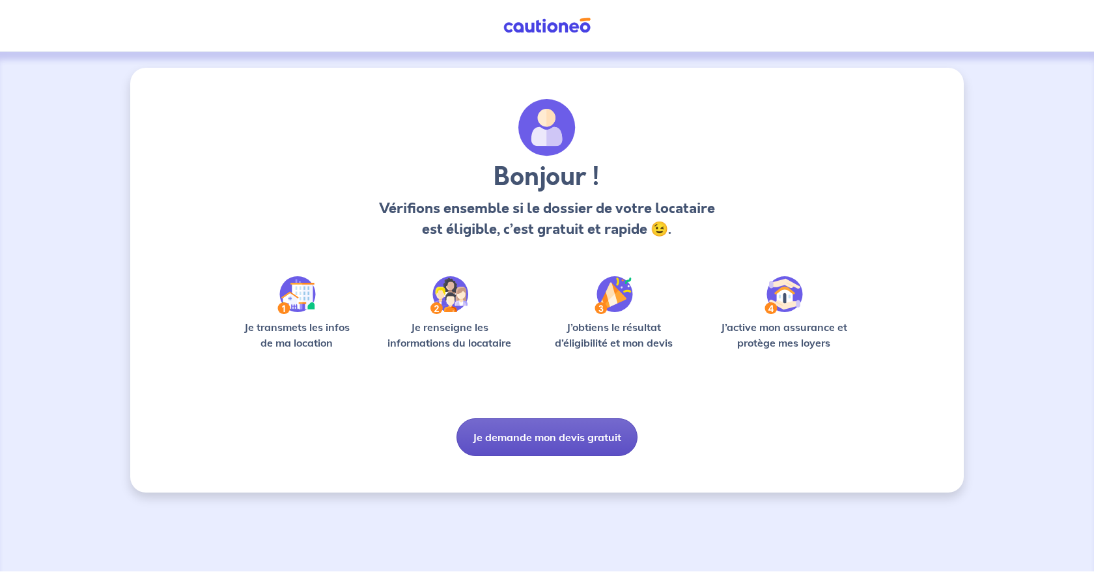
click at [541, 437] on button "Je demande mon devis gratuit" at bounding box center [547, 437] width 181 height 38
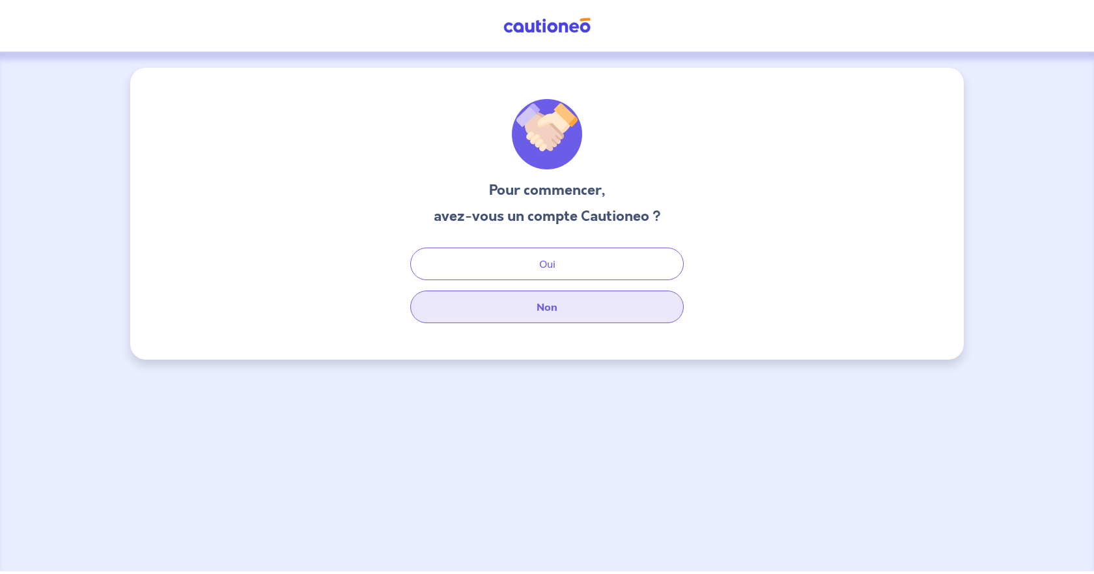
click at [530, 306] on button "Non" at bounding box center [547, 306] width 274 height 33
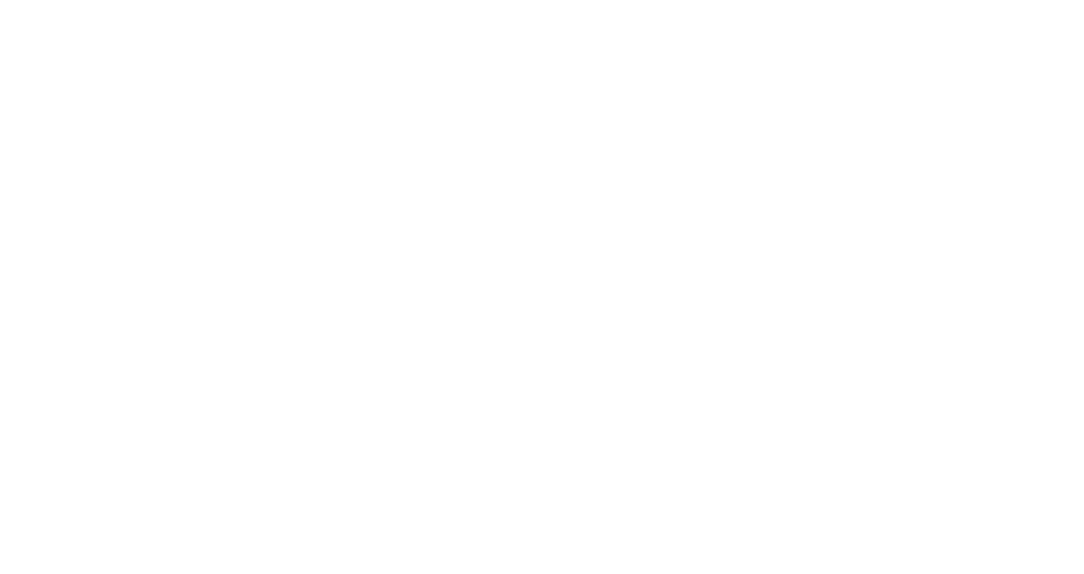
select select "FR"
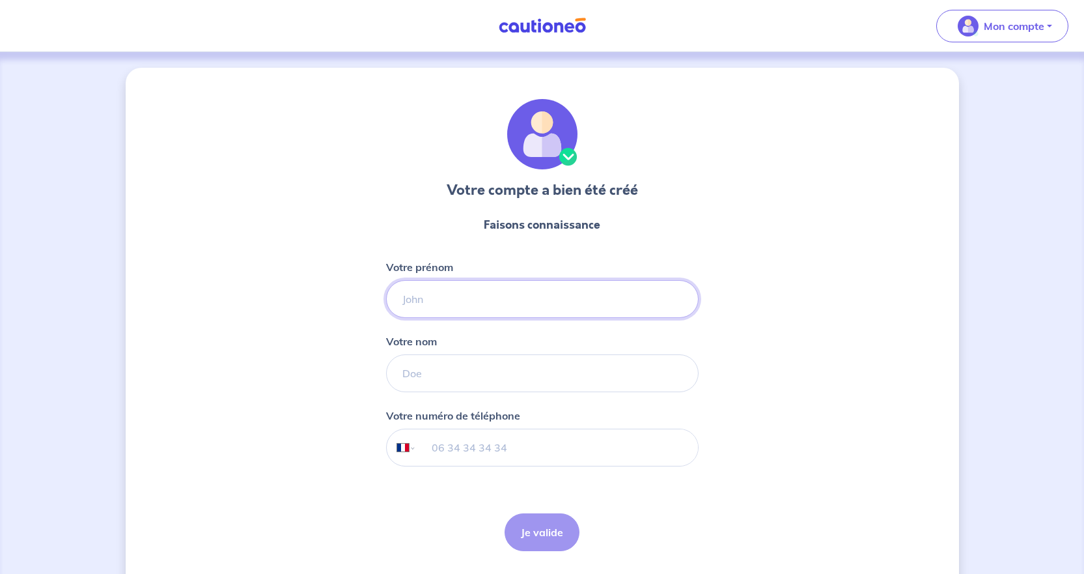
click at [449, 294] on input "Votre prénom" at bounding box center [542, 299] width 313 height 38
type input "j"
type input "Jellissa"
click at [481, 371] on input "Votre nom" at bounding box center [542, 373] width 313 height 38
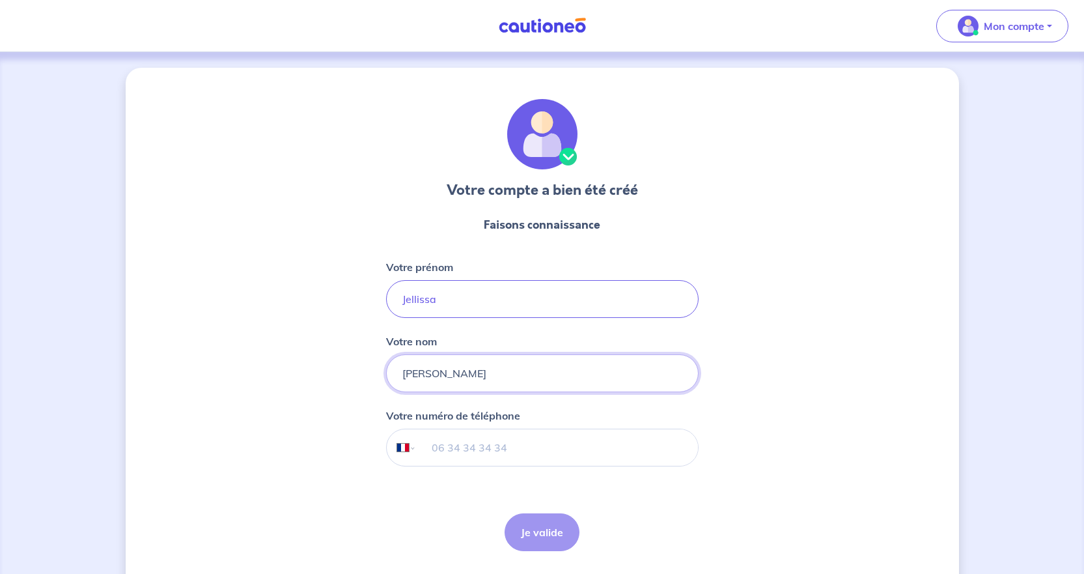
type input "[PERSON_NAME]"
click at [505, 445] on input "tel" at bounding box center [556, 447] width 281 height 36
type input "07 70 77 21 91"
click at [538, 544] on button "Je valide" at bounding box center [542, 532] width 75 height 38
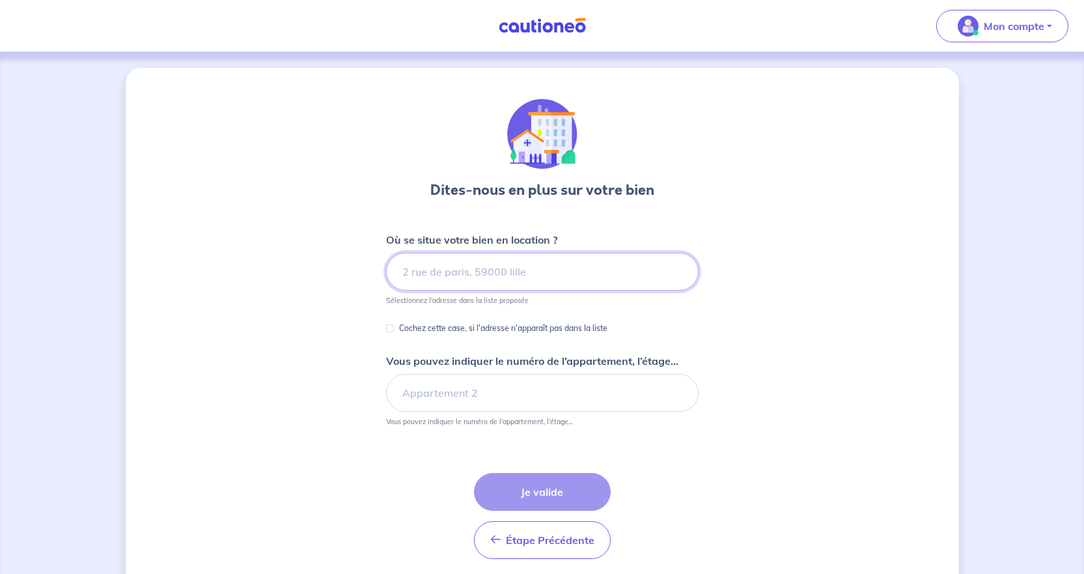
click at [509, 274] on input at bounding box center [542, 272] width 313 height 38
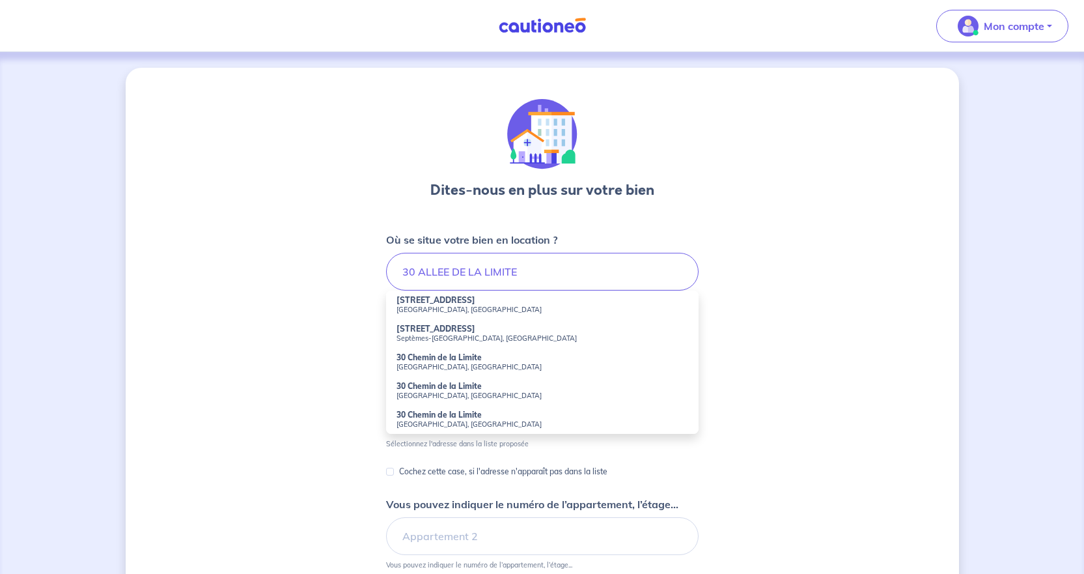
click at [489, 316] on li "[STREET_ADDRESS]" at bounding box center [542, 304] width 313 height 29
type input "[STREET_ADDRESS]"
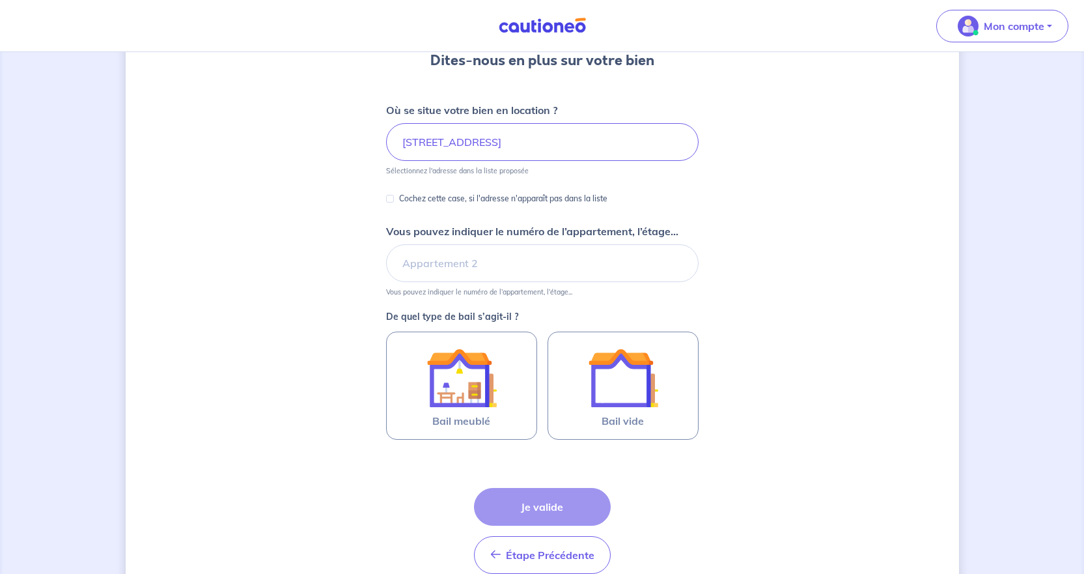
scroll to position [130, 0]
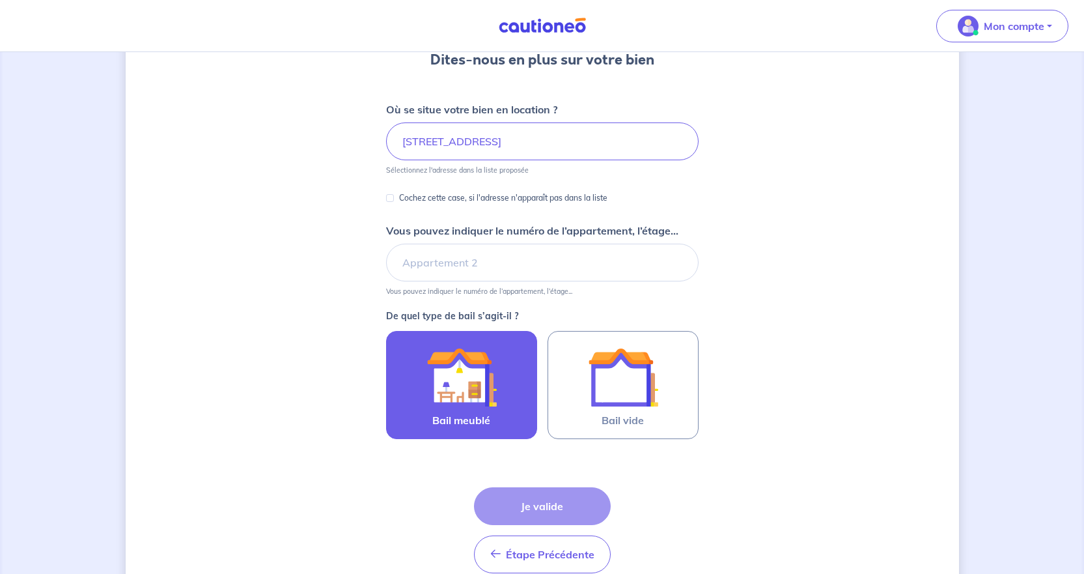
click at [471, 393] on img at bounding box center [462, 377] width 70 height 70
click at [0, 0] on input "Bail meublé" at bounding box center [0, 0] width 0 height 0
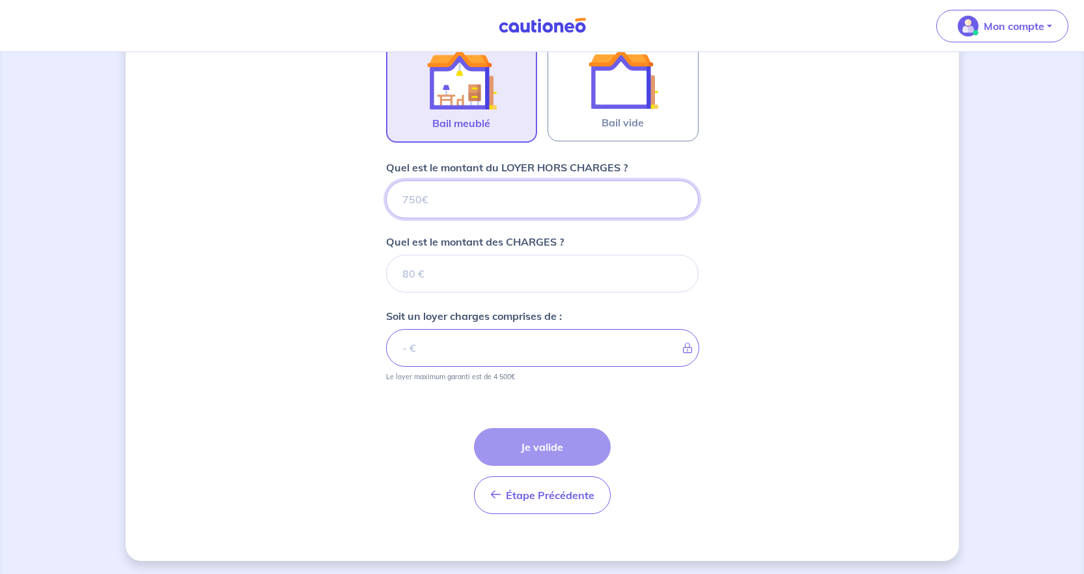
scroll to position [430, 0]
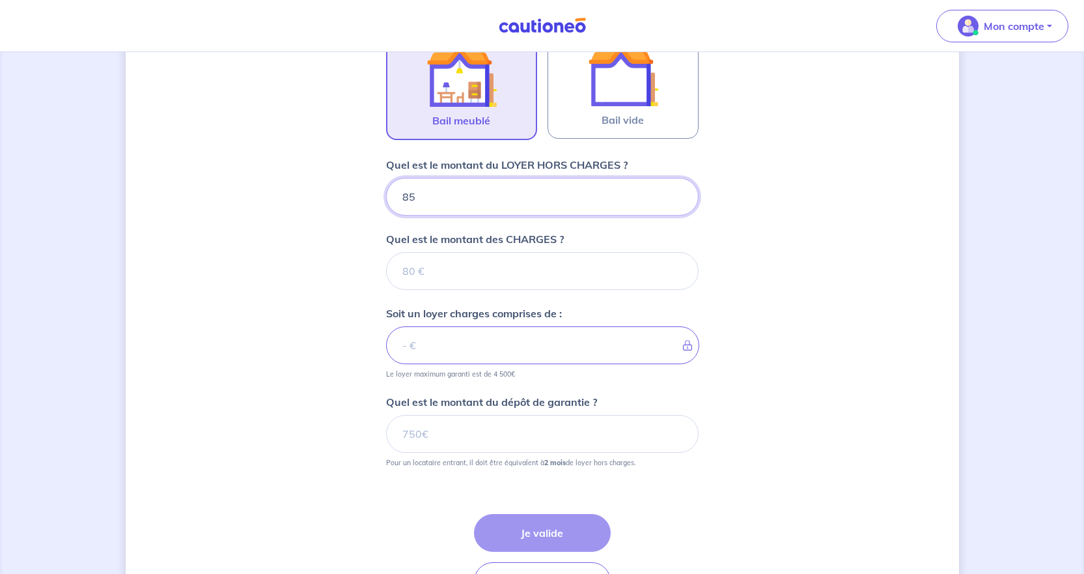
type input "850"
click at [533, 276] on input "Quel est le montant des CHARGES ?" at bounding box center [542, 271] width 313 height 38
type input "90"
type input "940"
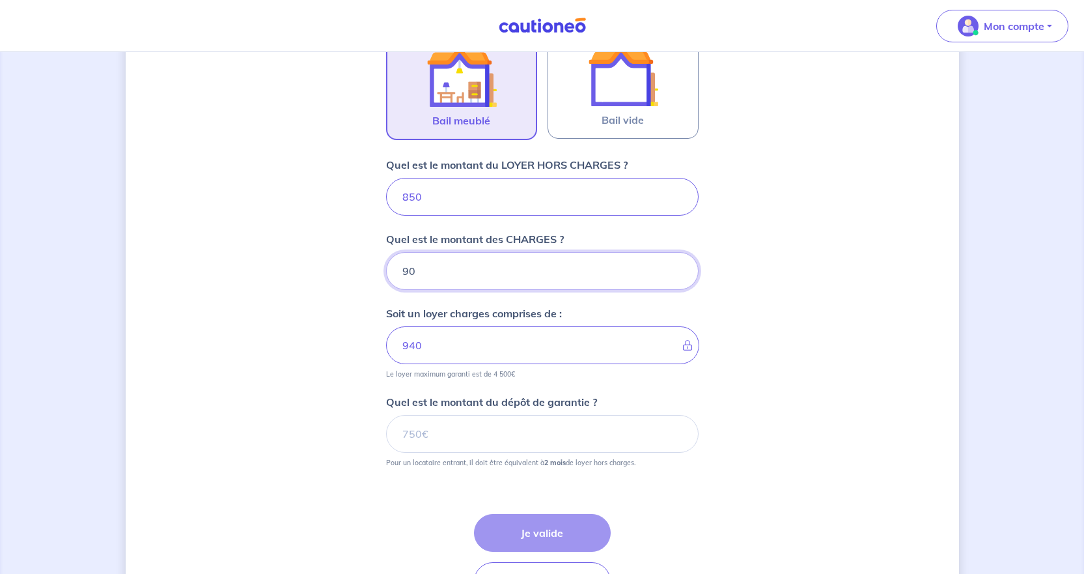
type input "90"
click at [445, 438] on input "Quel est le montant du dépôt de garantie ?" at bounding box center [542, 434] width 313 height 38
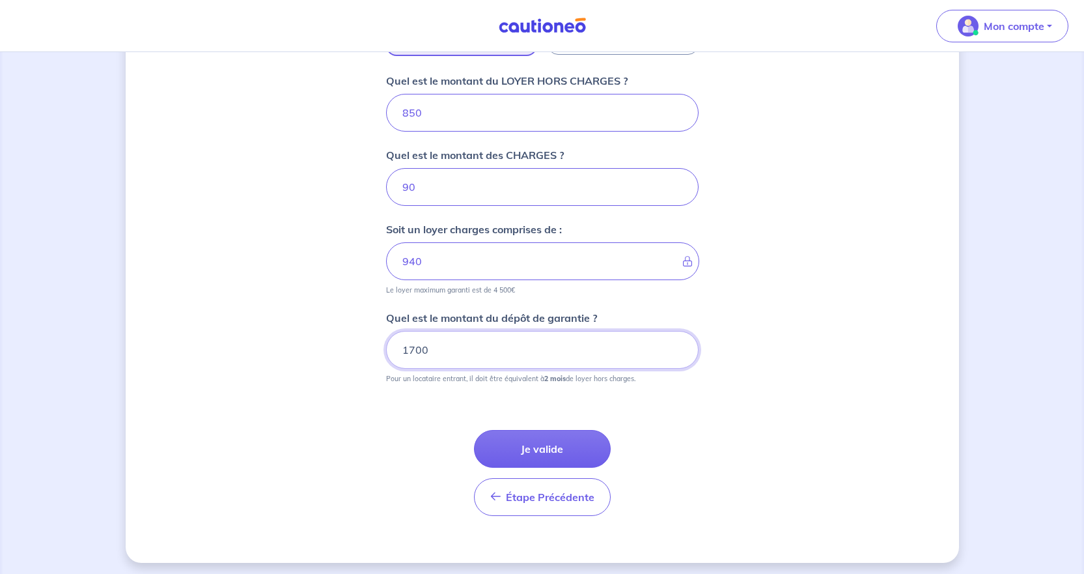
scroll to position [519, 0]
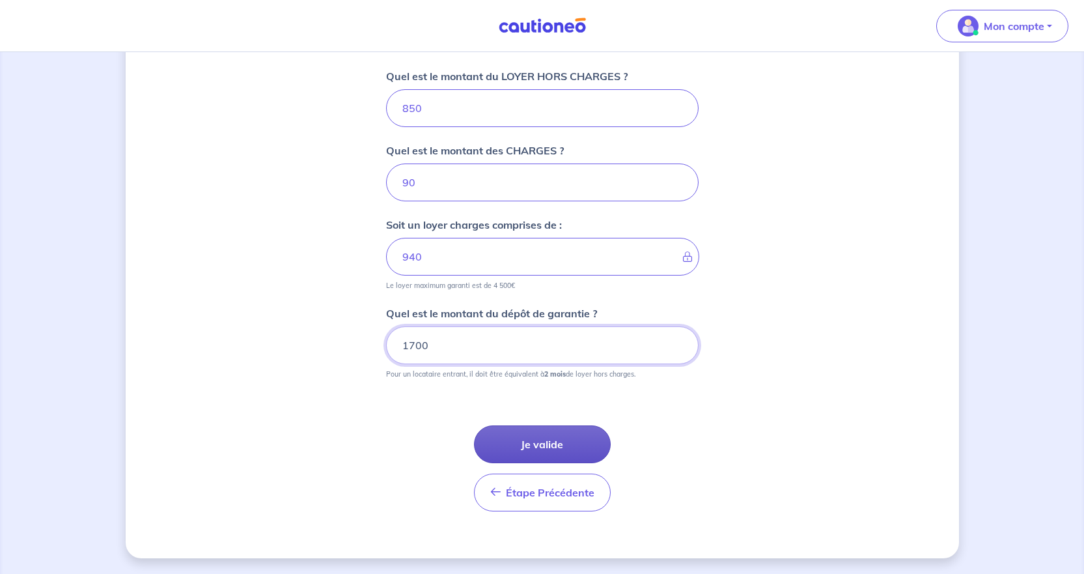
type input "1700"
click at [548, 442] on button "Je valide" at bounding box center [542, 444] width 137 height 38
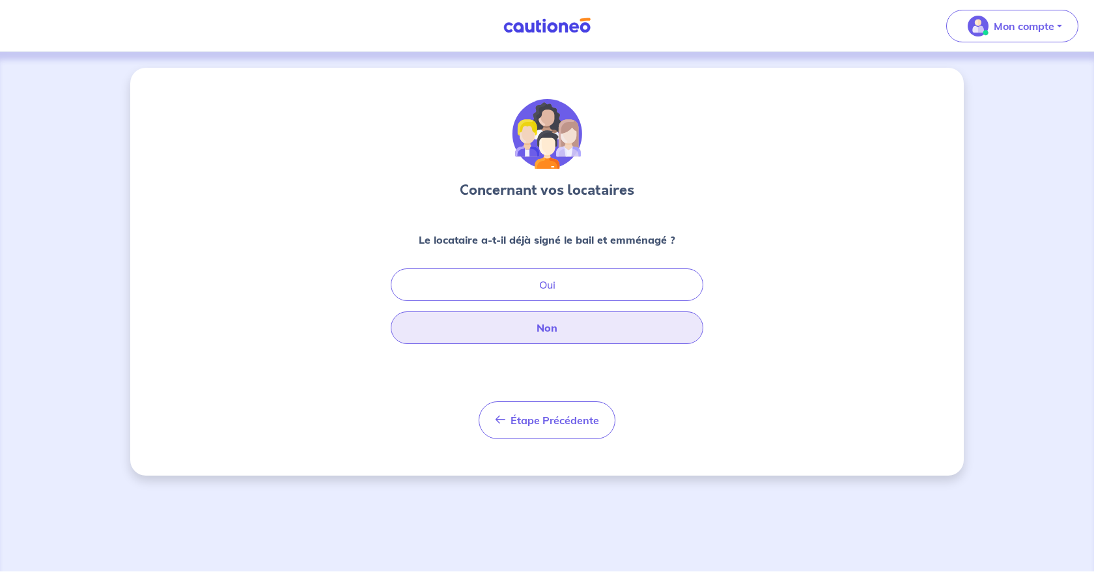
click at [568, 331] on button "Non" at bounding box center [547, 327] width 313 height 33
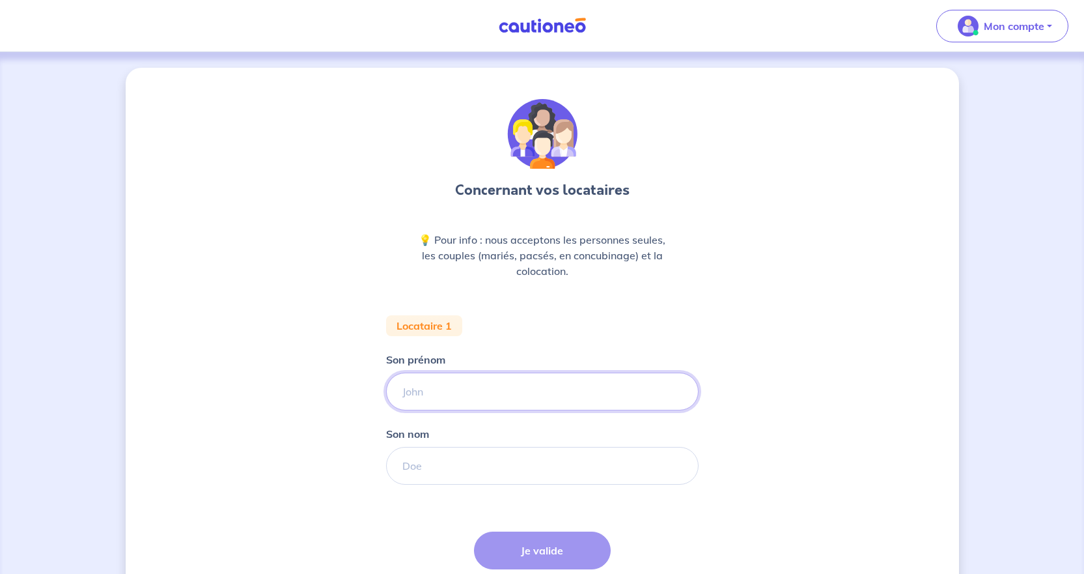
click at [545, 391] on input "Son prénom" at bounding box center [542, 392] width 313 height 38
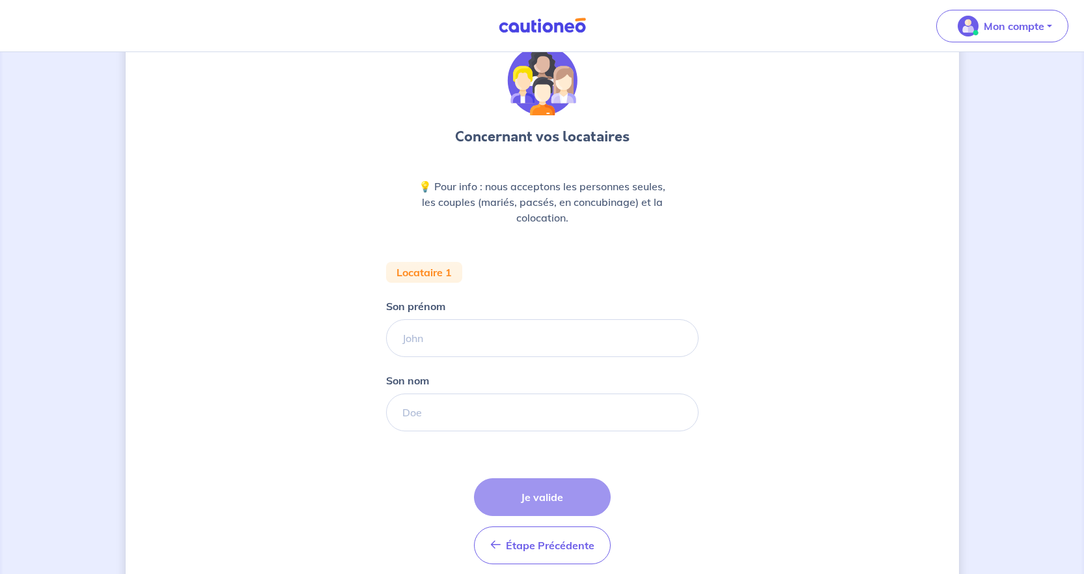
scroll to position [106, 0]
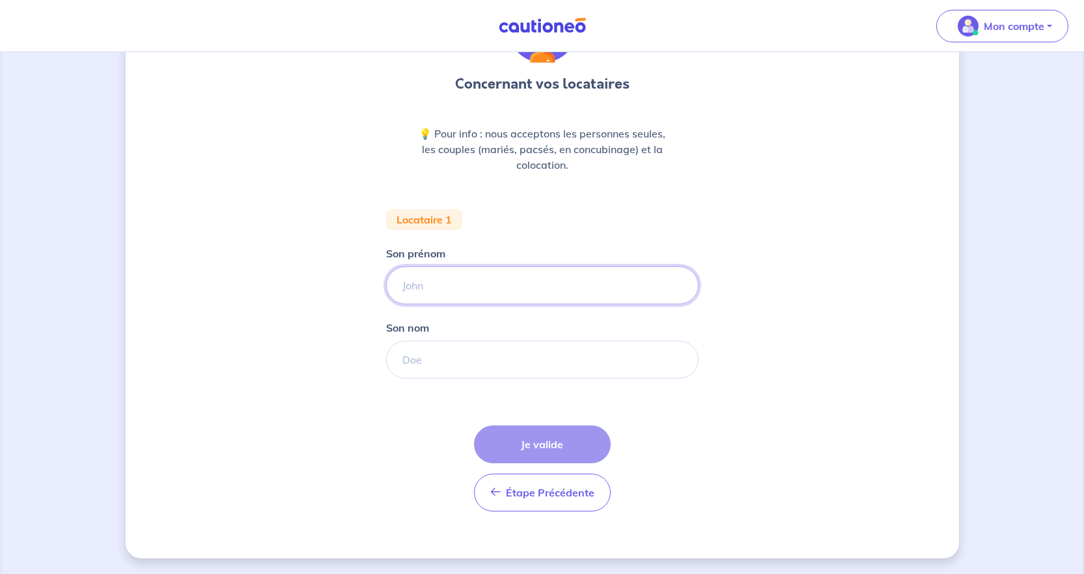
click at [445, 298] on input "Son prénom" at bounding box center [542, 285] width 313 height 38
type input "G"
type input "C"
type input "XXX"
click at [471, 361] on input "Son nom" at bounding box center [542, 360] width 313 height 38
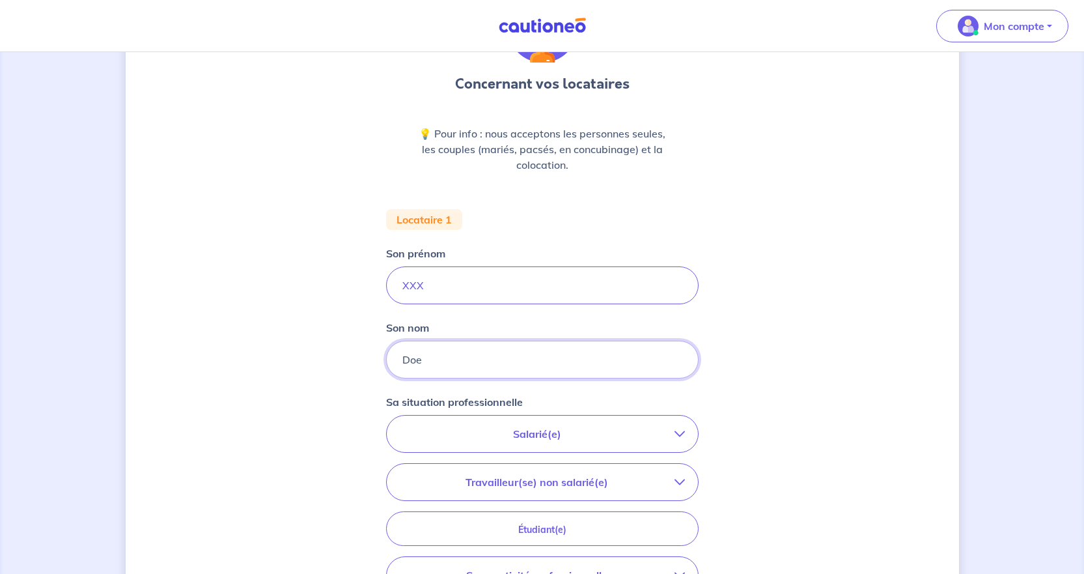
type input "Doe"
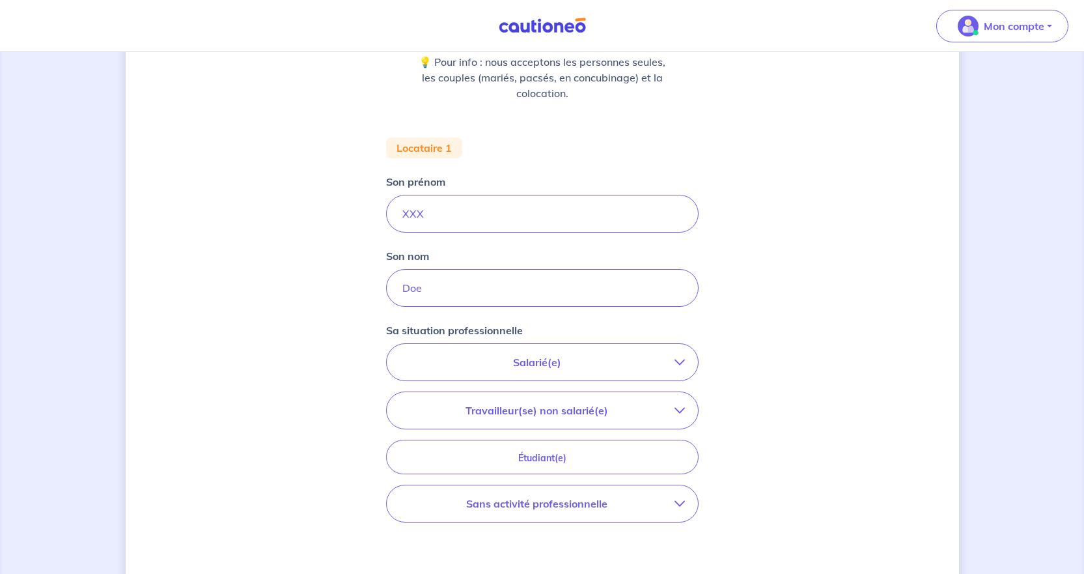
scroll to position [236, 0]
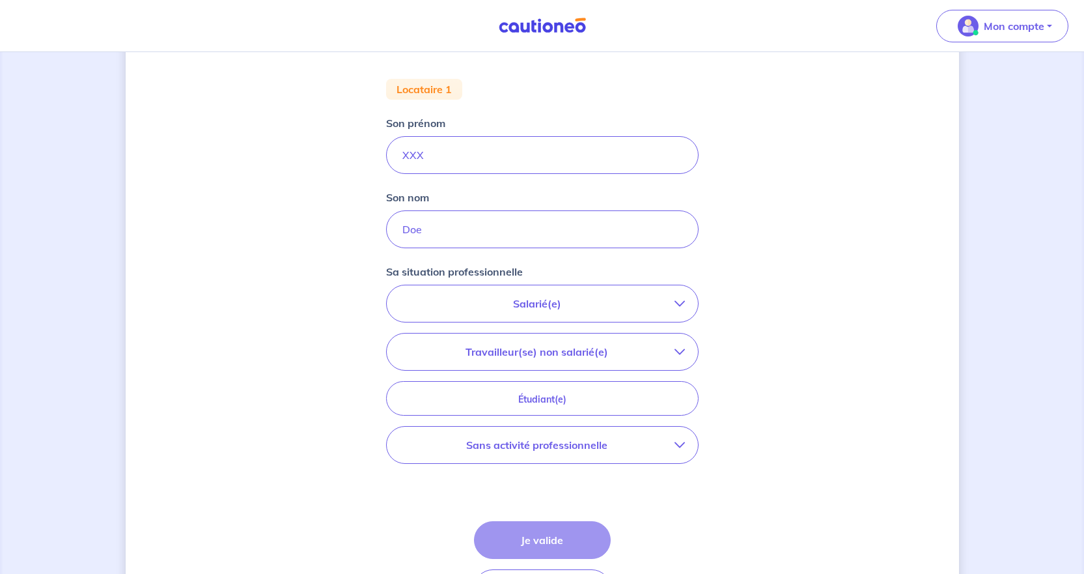
click at [624, 303] on p "Salarié(e)" at bounding box center [537, 304] width 275 height 16
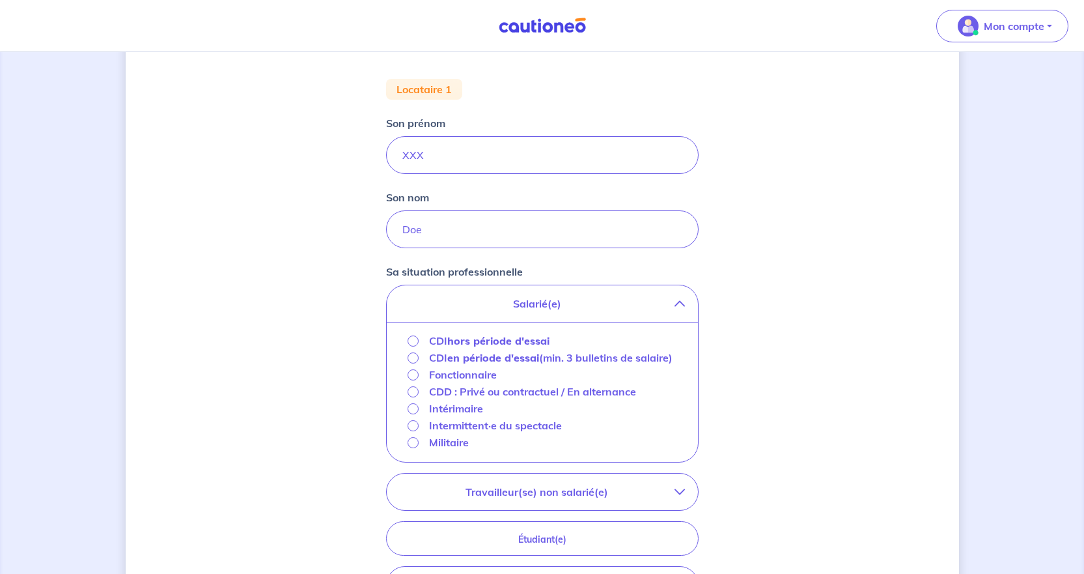
click at [479, 341] on strong "hors période d'essai" at bounding box center [498, 340] width 102 height 13
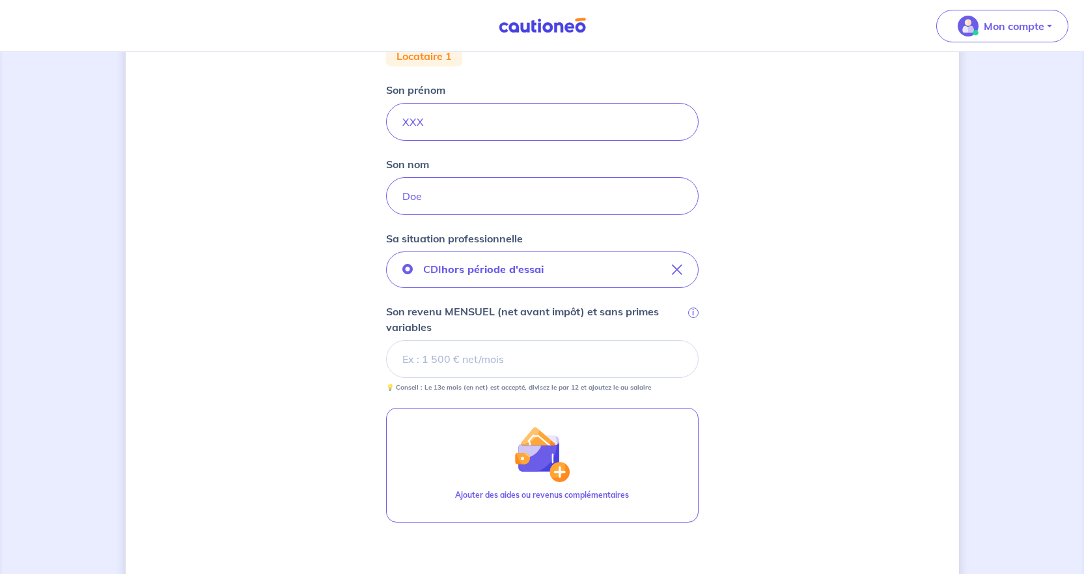
scroll to position [302, 0]
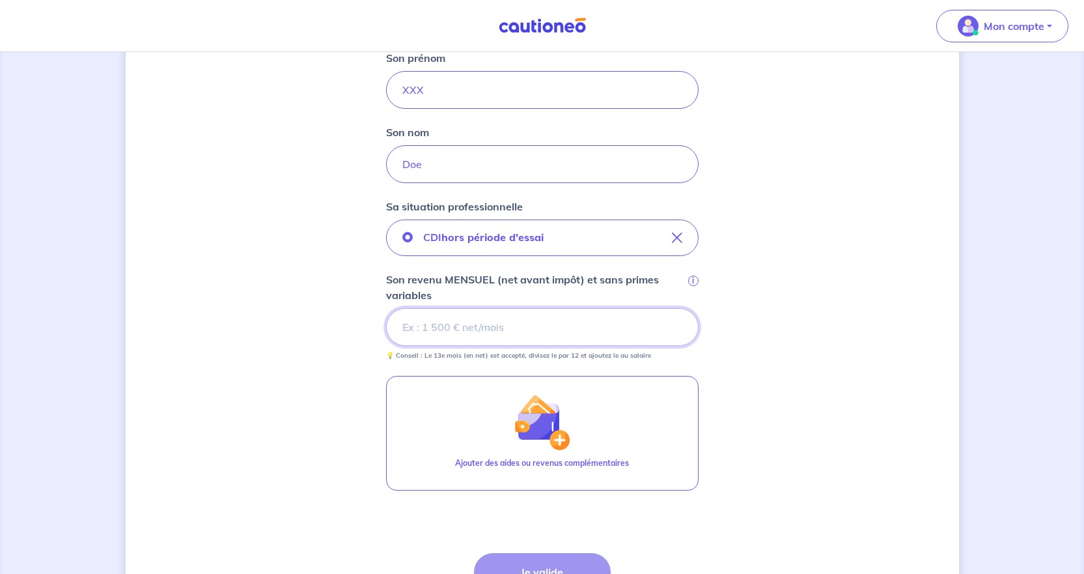
click at [489, 330] on input "Son revenu MENSUEL (net avant impôt) et sans primes variables i" at bounding box center [542, 327] width 313 height 38
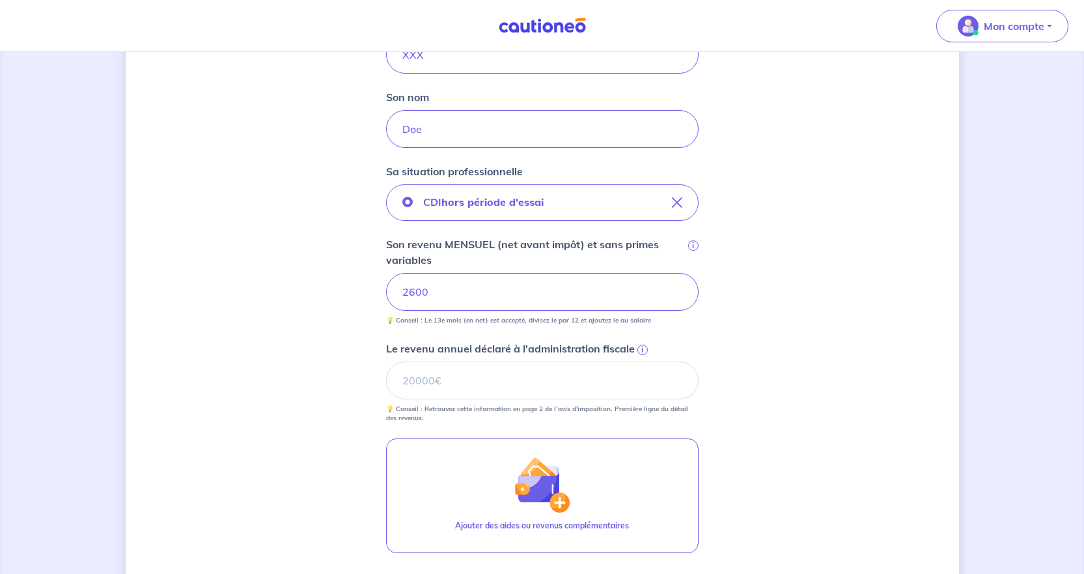
scroll to position [367, 0]
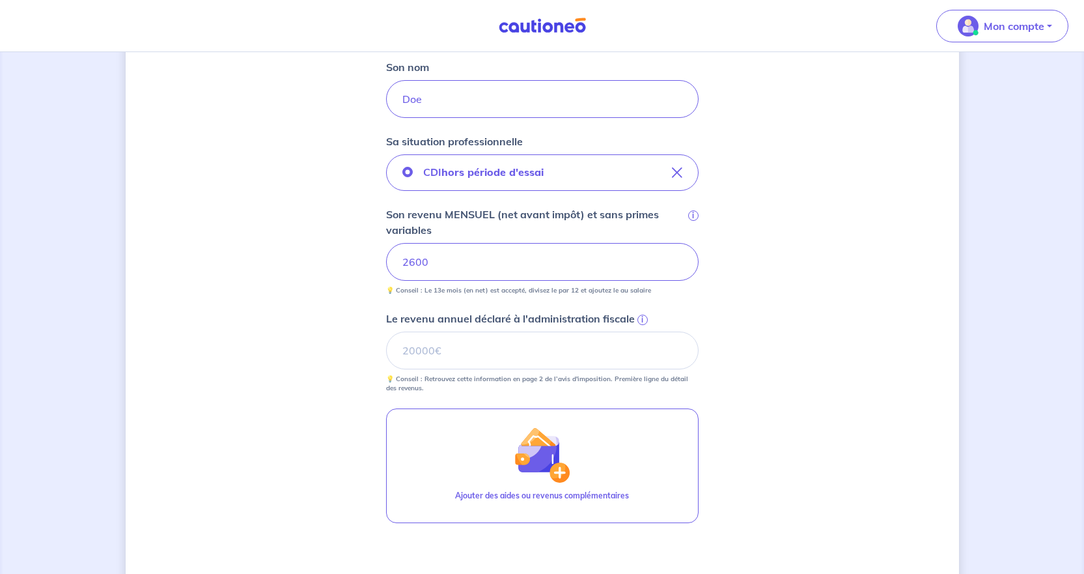
drag, startPoint x: 251, startPoint y: 488, endPoint x: 262, endPoint y: 490, distance: 11.8
click at [251, 488] on div "Concernant vos locataires 💡 Pour info : nous acceptons les personnes seules, le…" at bounding box center [543, 209] width 834 height 1017
click at [499, 343] on input "Le revenu annuel déclaré à l'administration fiscale i" at bounding box center [542, 350] width 313 height 38
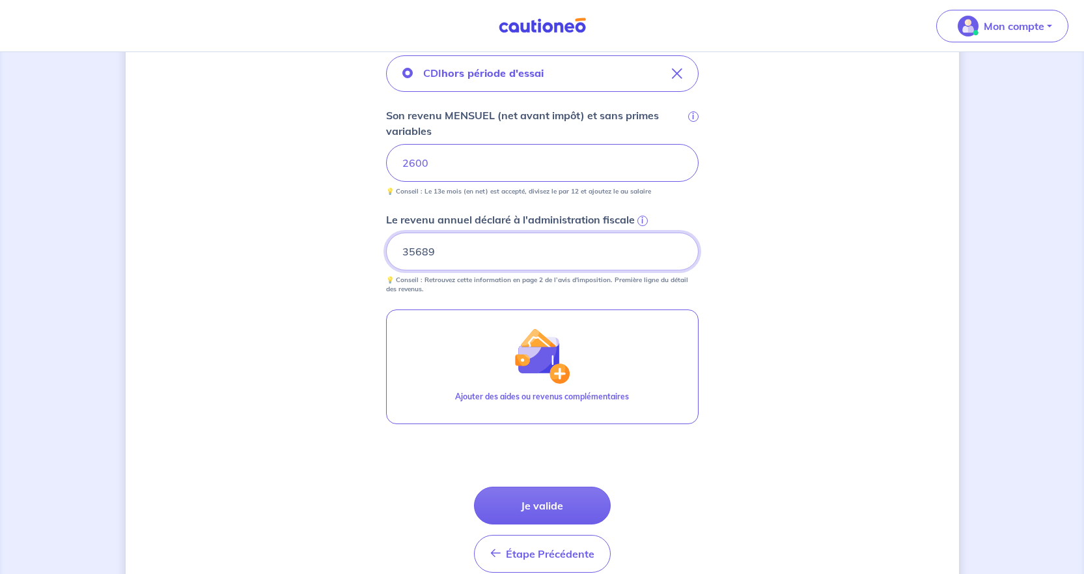
scroll to position [497, 0]
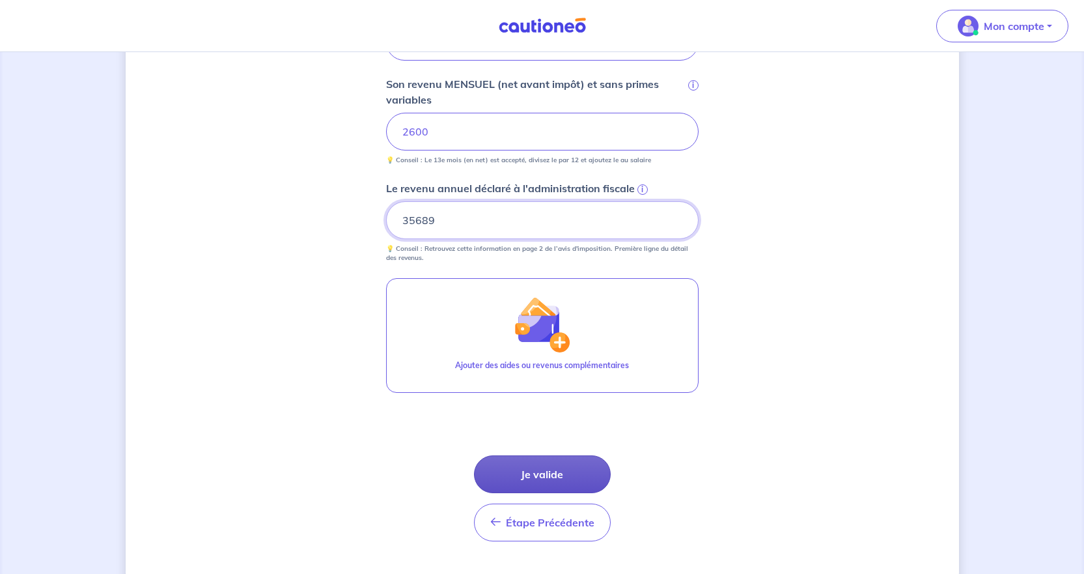
type input "35689"
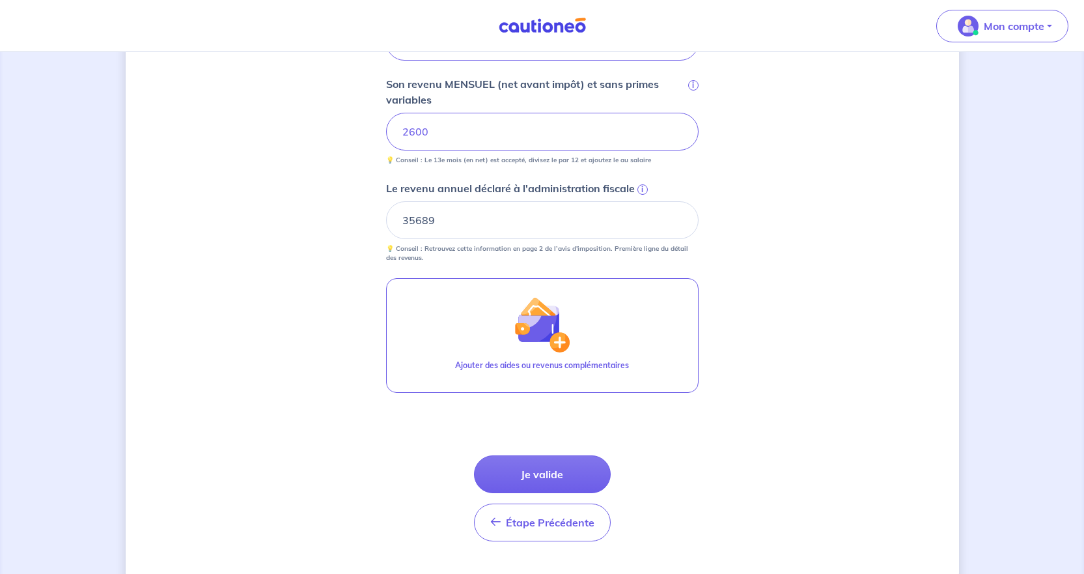
click at [528, 473] on button "Je valide" at bounding box center [542, 474] width 137 height 38
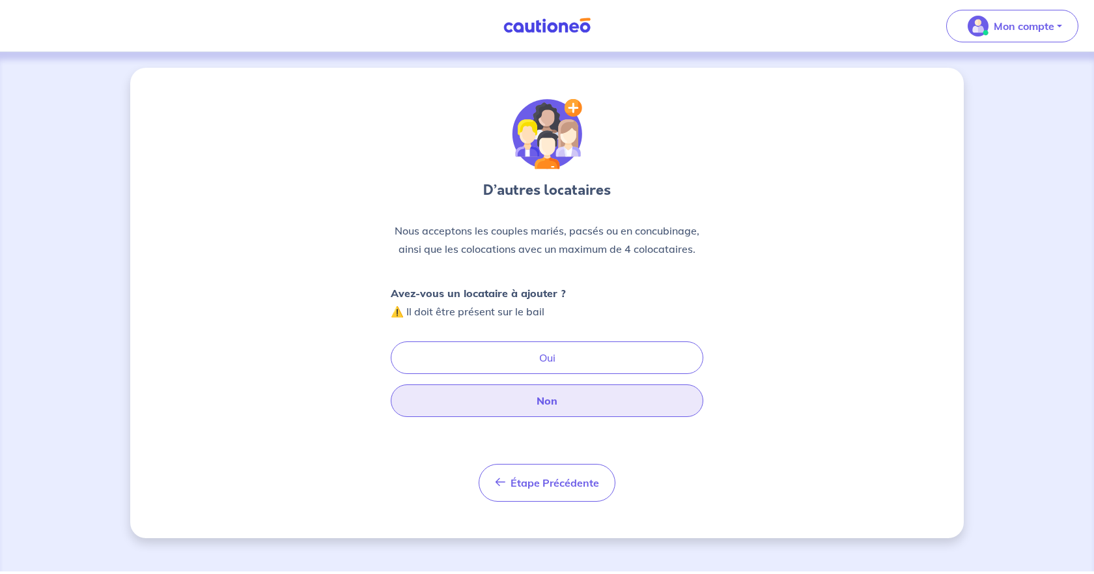
click at [547, 402] on button "Non" at bounding box center [547, 400] width 313 height 33
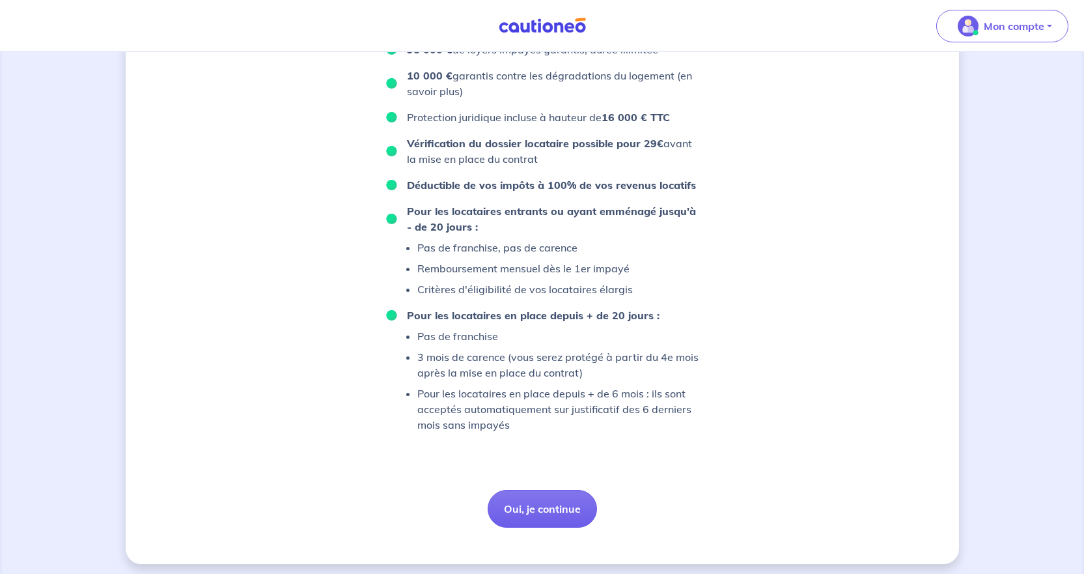
scroll to position [790, 0]
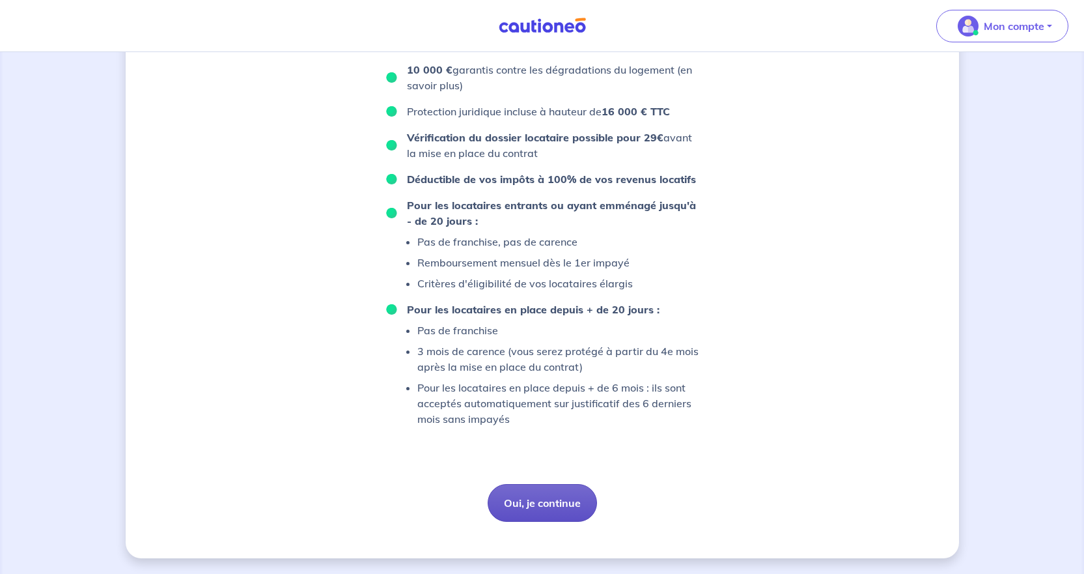
click at [554, 497] on button "Oui, je continue" at bounding box center [542, 503] width 109 height 38
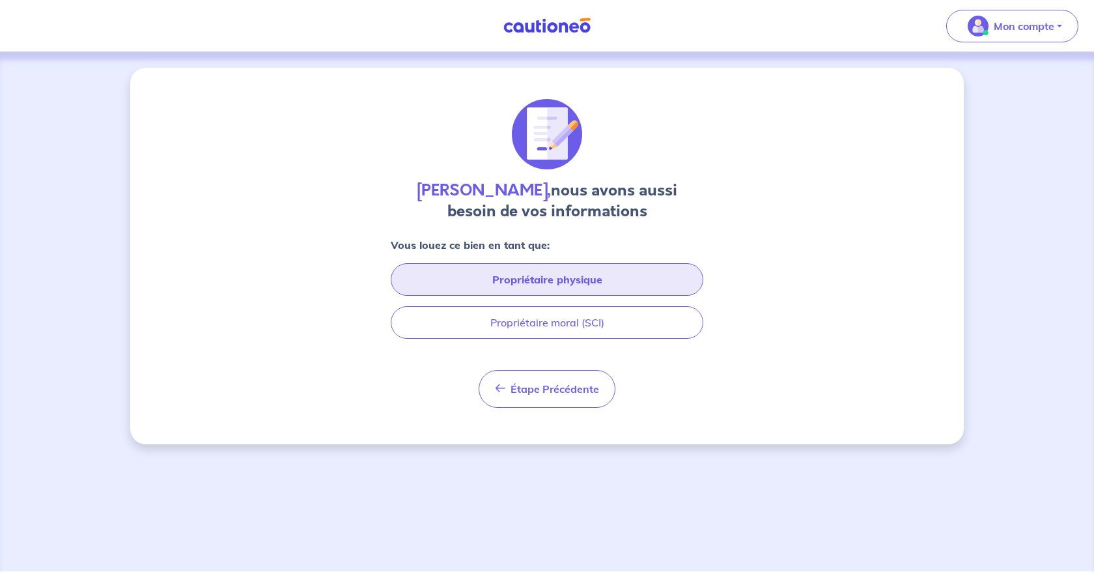
click at [597, 286] on button "Propriétaire physique" at bounding box center [547, 279] width 313 height 33
